Goal: Find specific page/section: Find specific page/section

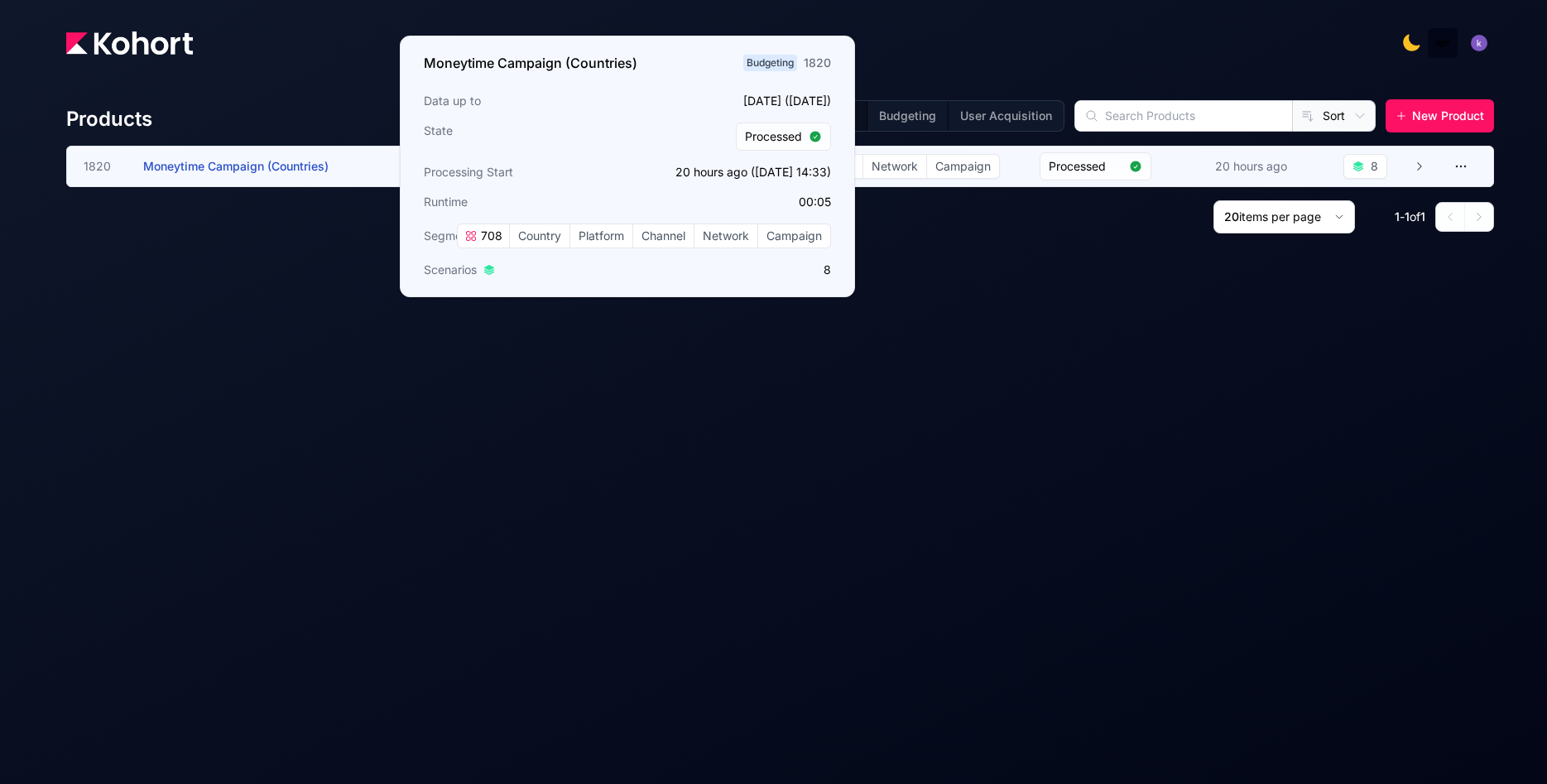
click at [217, 165] on span "Moneytime Campaign (Countries)" at bounding box center [235, 166] width 185 height 14
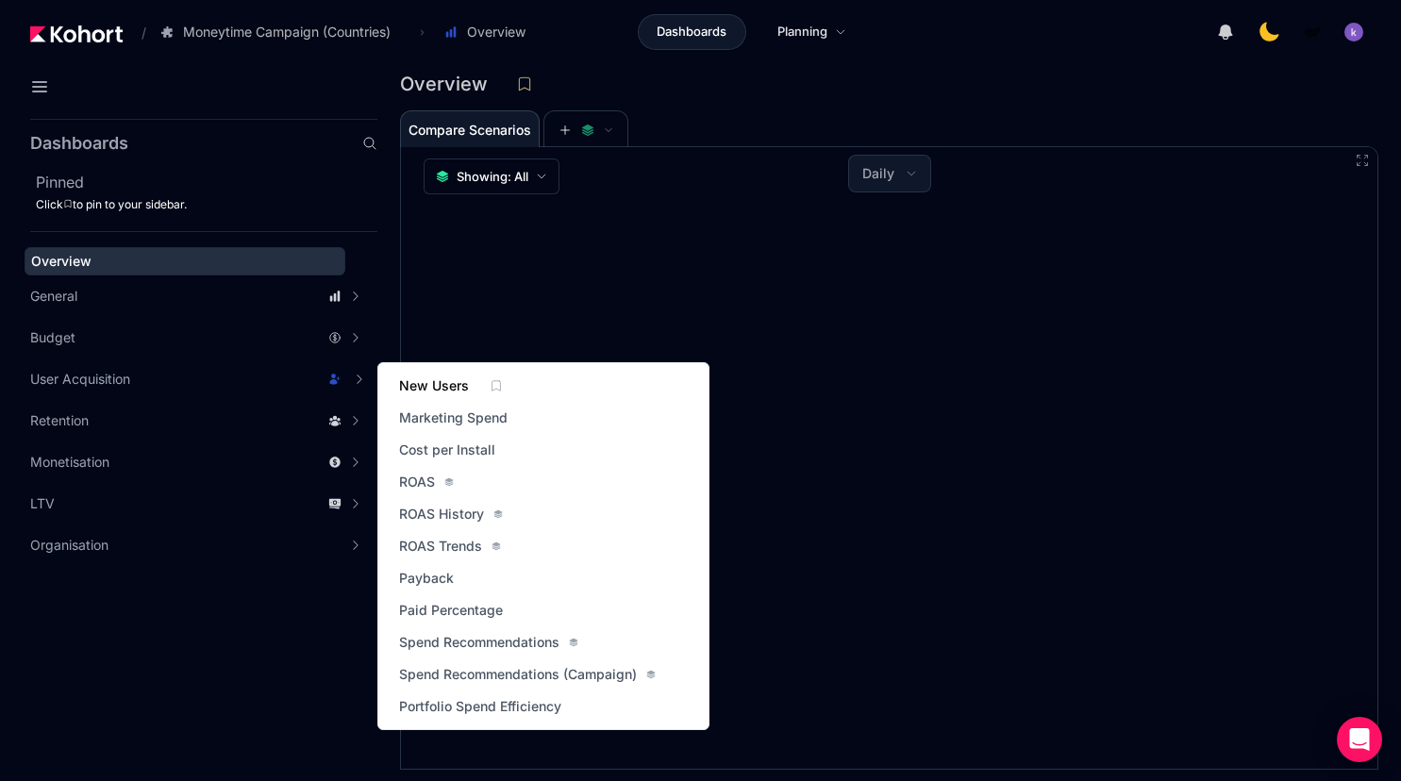
click at [428, 388] on span "New Users" at bounding box center [434, 385] width 70 height 19
